Goal: Navigation & Orientation: Find specific page/section

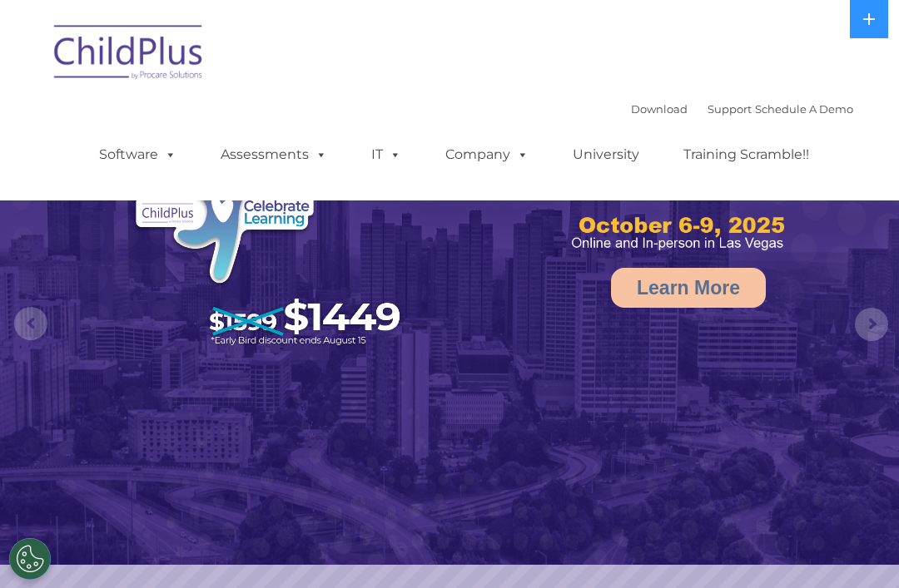
select select "MEDIUM"
click at [637, 103] on link "Download" at bounding box center [659, 108] width 57 height 13
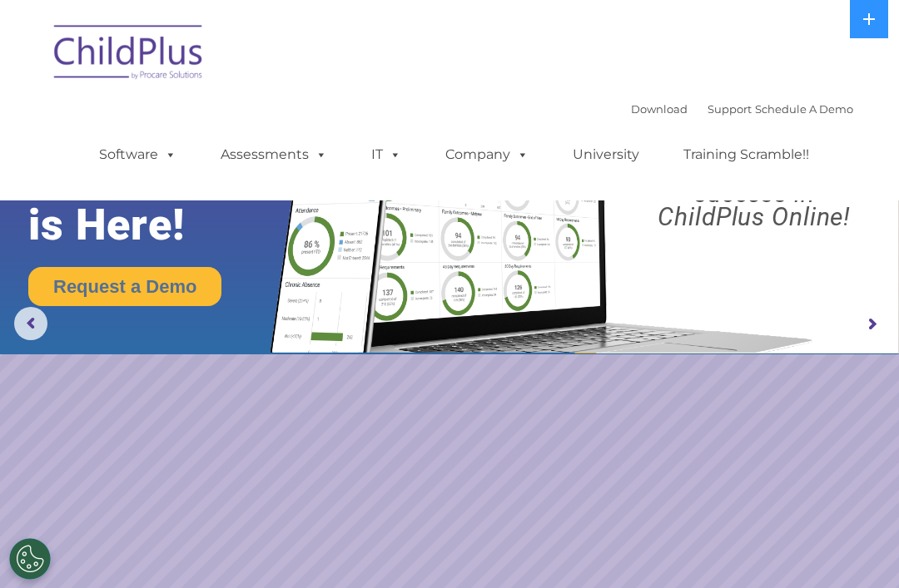
click at [89, 68] on img at bounding box center [129, 54] width 166 height 83
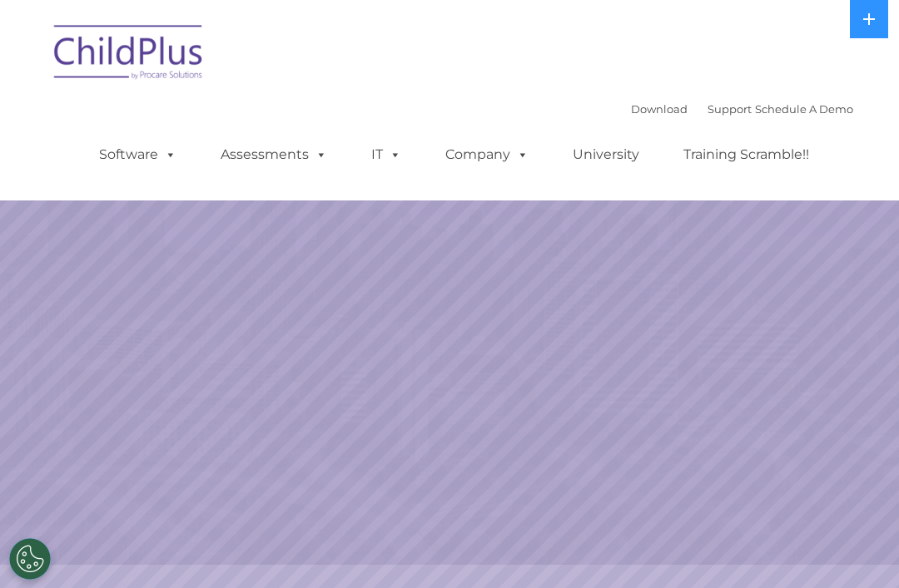
select select "MEDIUM"
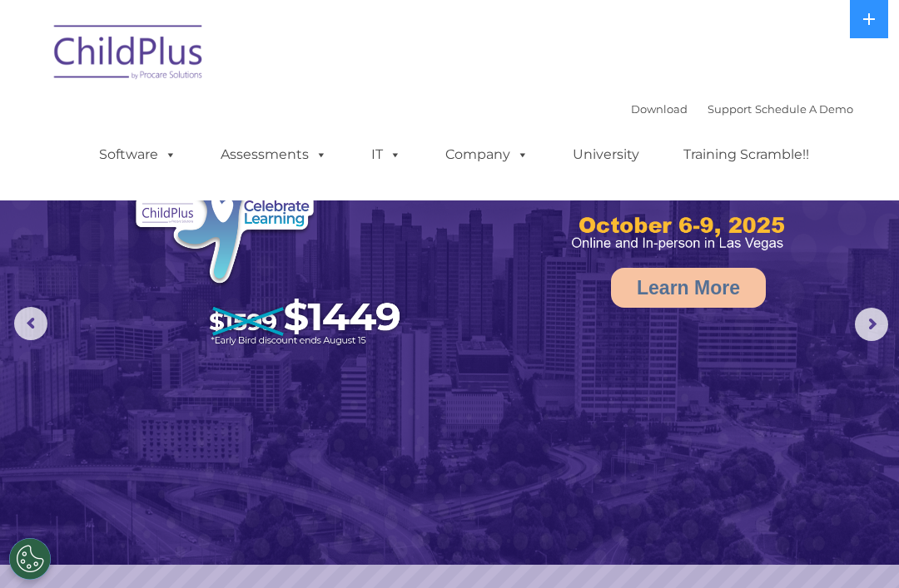
click at [866, 28] on button at bounding box center [869, 19] width 38 height 38
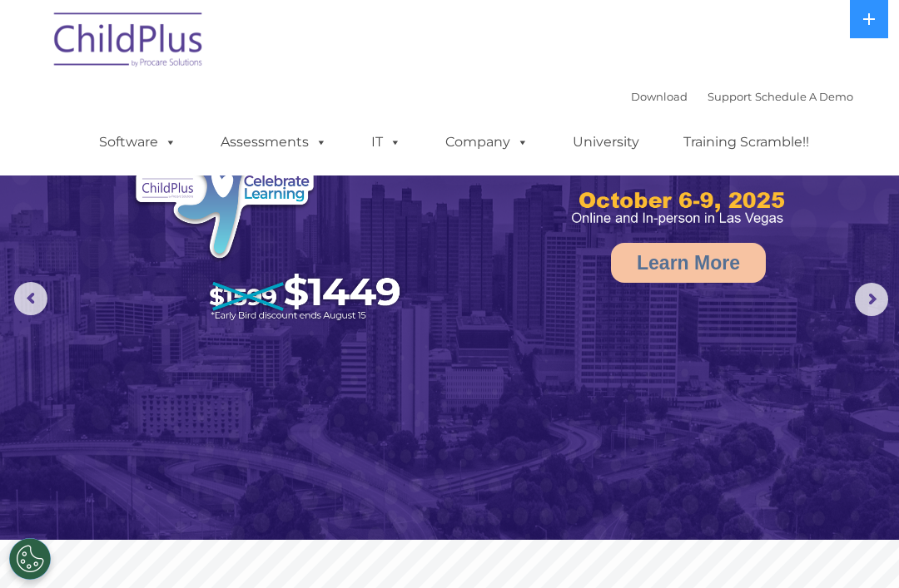
click at [871, 28] on button at bounding box center [869, 19] width 38 height 38
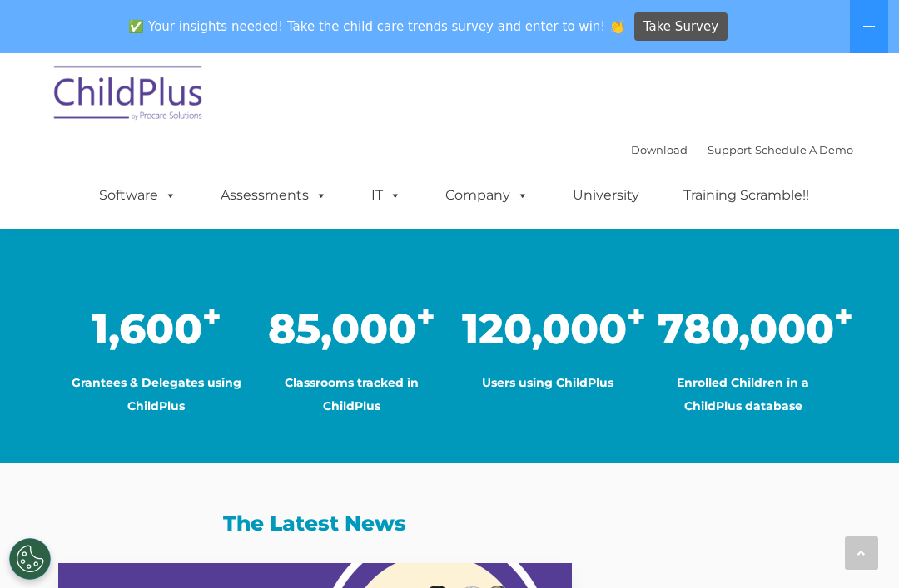
scroll to position [1341, 0]
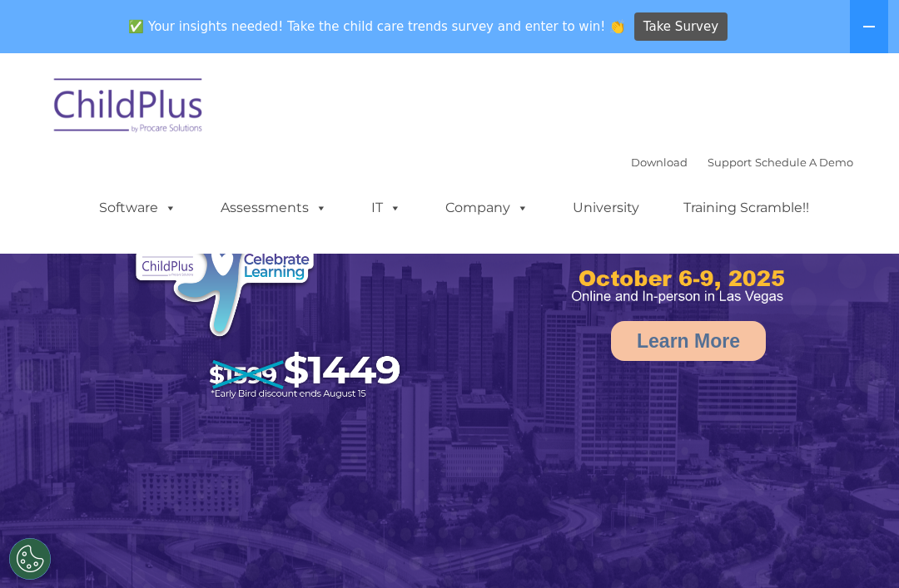
select select "MEDIUM"
